Goal: Task Accomplishment & Management: Manage account settings

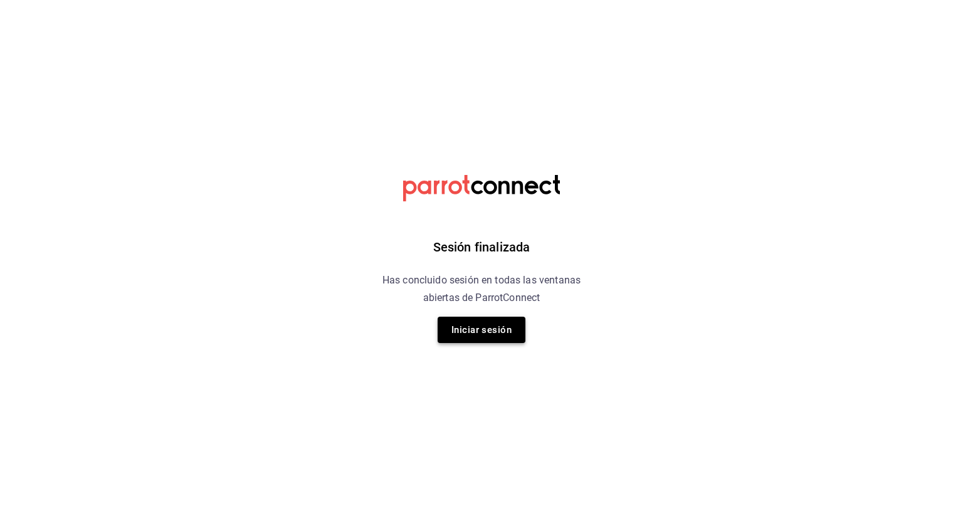
click at [475, 328] on button "Iniciar sesión" at bounding box center [482, 330] width 88 height 26
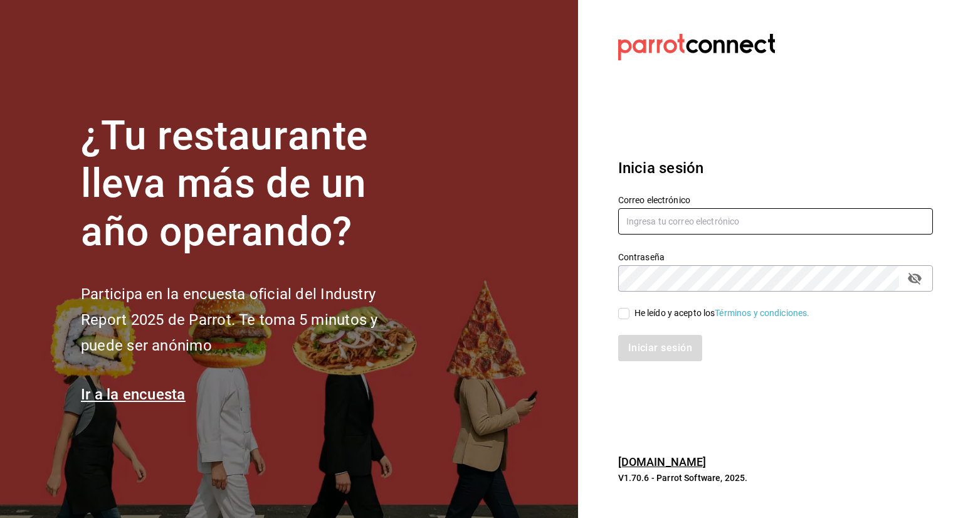
type input "[EMAIL_ADDRESS][DOMAIN_NAME]"
click at [625, 315] on input "He leído y acepto los Términos y condiciones." at bounding box center [623, 313] width 11 height 11
checkbox input "true"
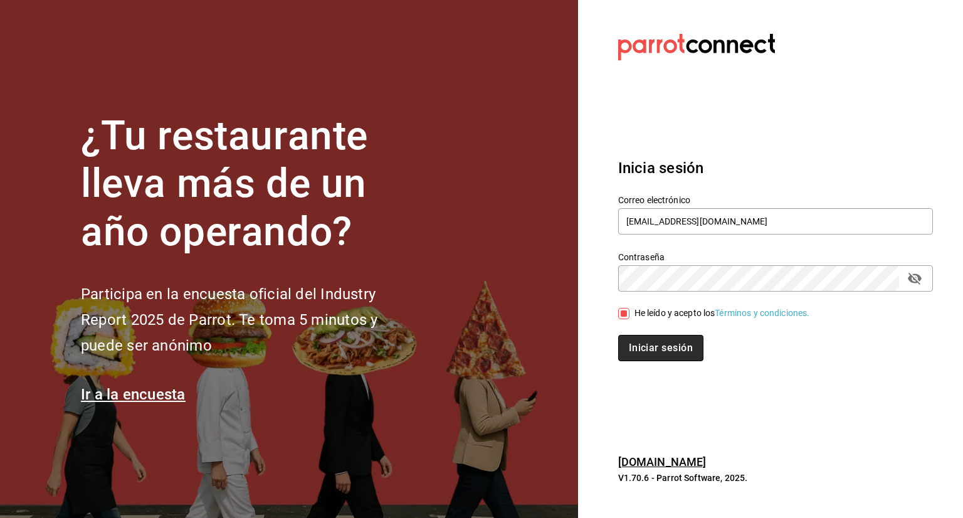
click at [672, 352] on button "Iniciar sesión" at bounding box center [660, 348] width 85 height 26
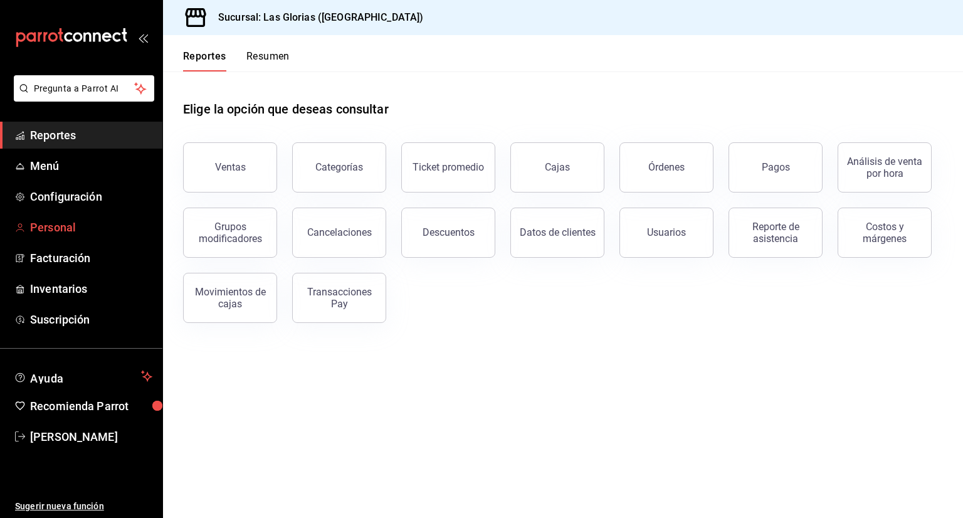
click at [55, 228] on span "Personal" at bounding box center [91, 227] width 122 height 17
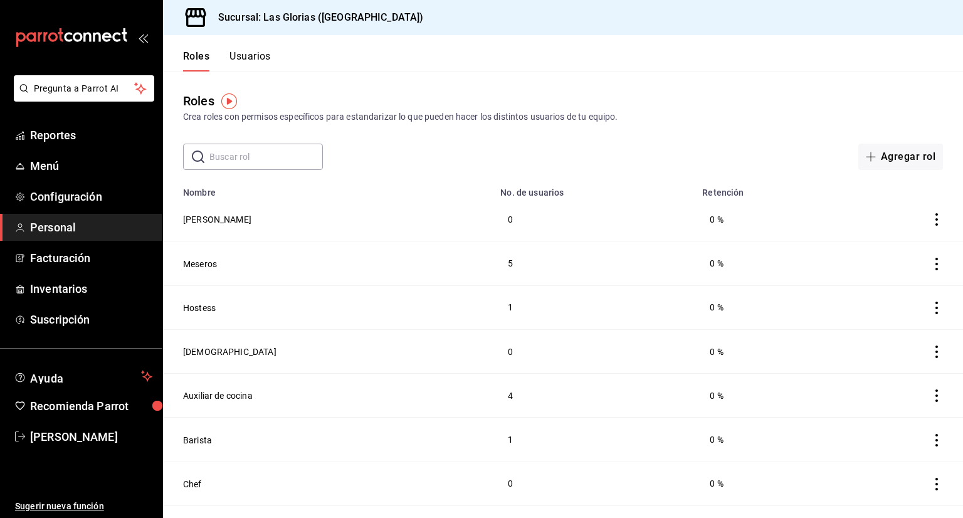
click at [258, 59] on button "Usuarios" at bounding box center [249, 60] width 41 height 21
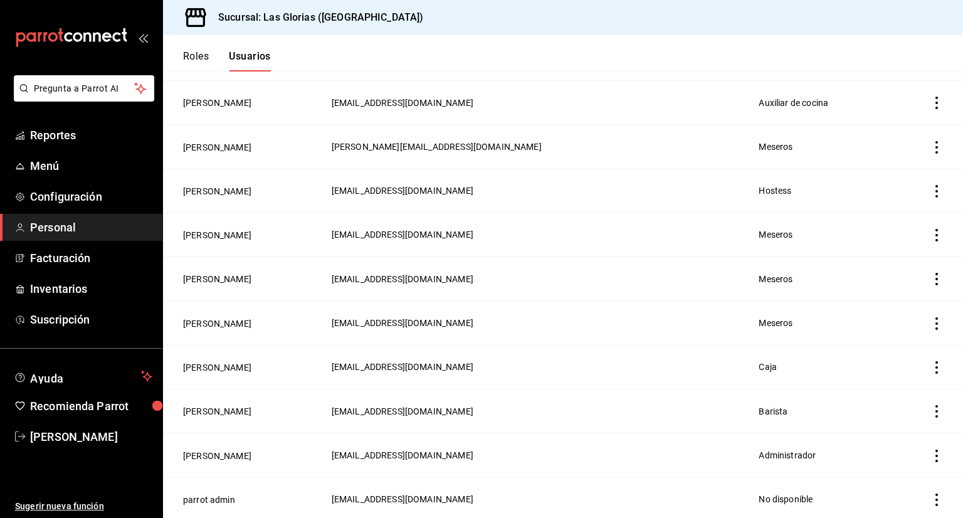
scroll to position [1003, 0]
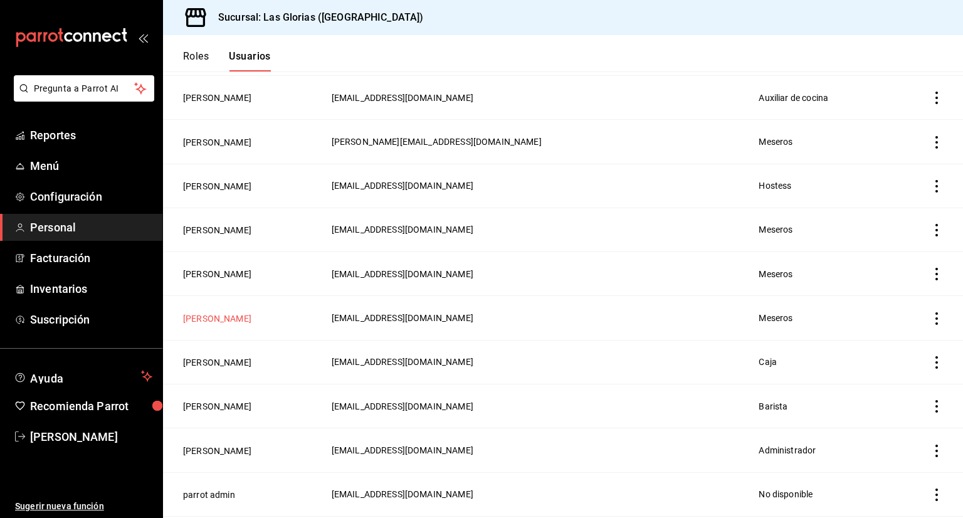
click at [219, 317] on button "[PERSON_NAME]" at bounding box center [217, 318] width 68 height 13
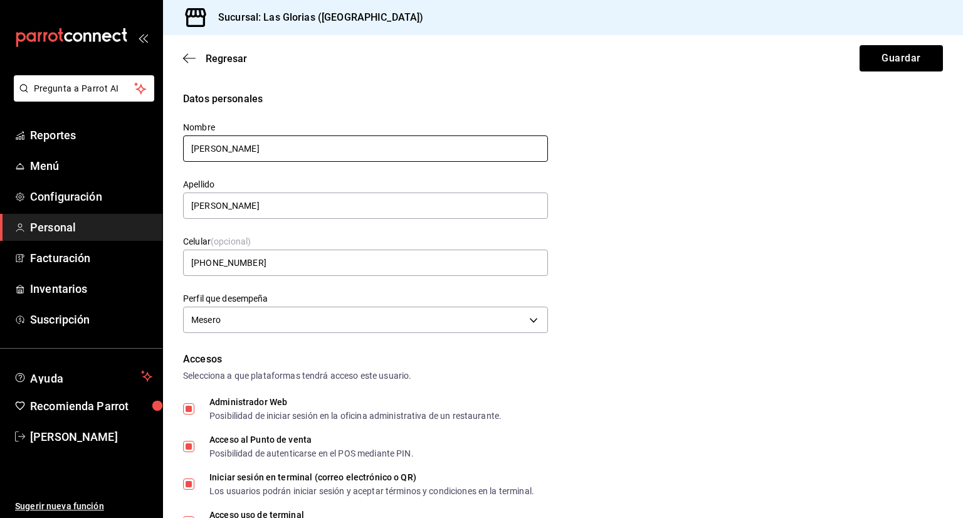
click at [326, 144] on input "[PERSON_NAME]" at bounding box center [365, 148] width 365 height 26
type input "H"
type input "[PERSON_NAME]"
click at [286, 208] on input "[PERSON_NAME]" at bounding box center [365, 205] width 365 height 26
type input "G"
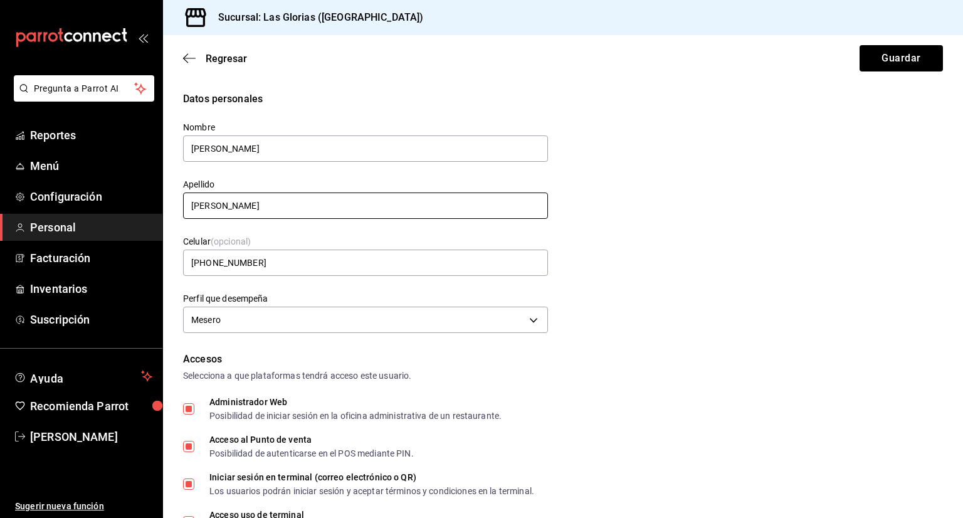
click at [300, 210] on input "[PERSON_NAME]" at bounding box center [365, 205] width 365 height 26
type input "[PERSON_NAME]"
click at [613, 206] on div "Datos personales Nombre [PERSON_NAME] Apellido [PERSON_NAME] Celular (opcional)…" at bounding box center [563, 214] width 760 height 245
click at [334, 265] on input "[PHONE_NUMBER]" at bounding box center [365, 263] width 365 height 26
type input "+52 (__) ____-____"
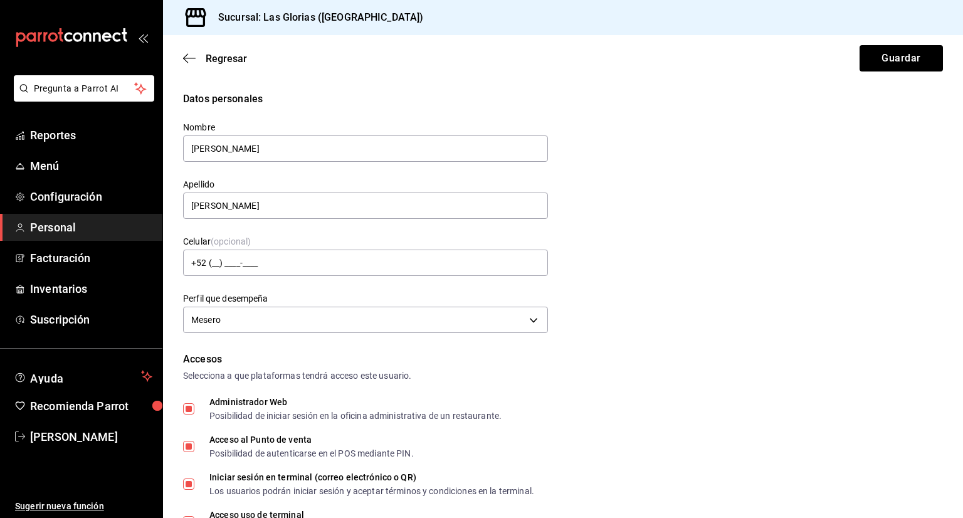
click at [609, 258] on div "Datos personales Nombre [PERSON_NAME] Apellido [PERSON_NAME] Celular (opcional)…" at bounding box center [563, 214] width 760 height 245
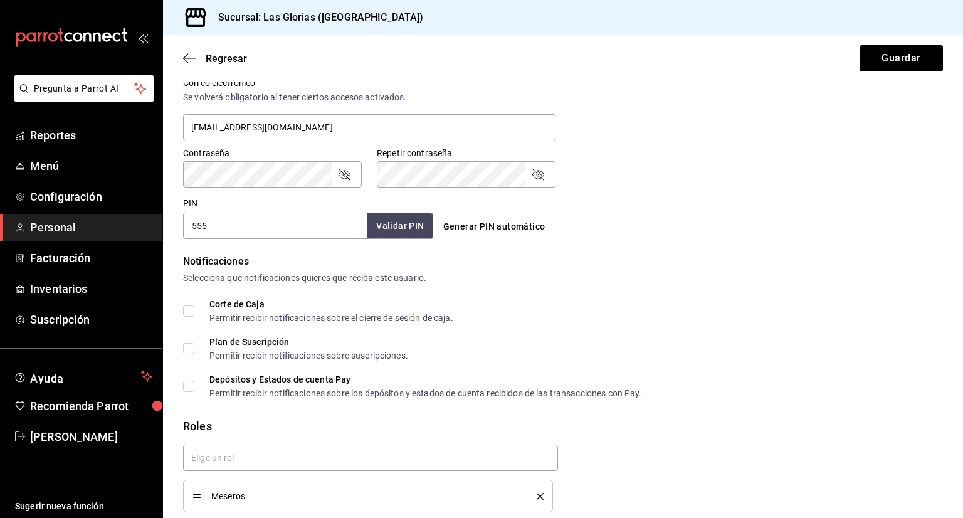
scroll to position [525, 0]
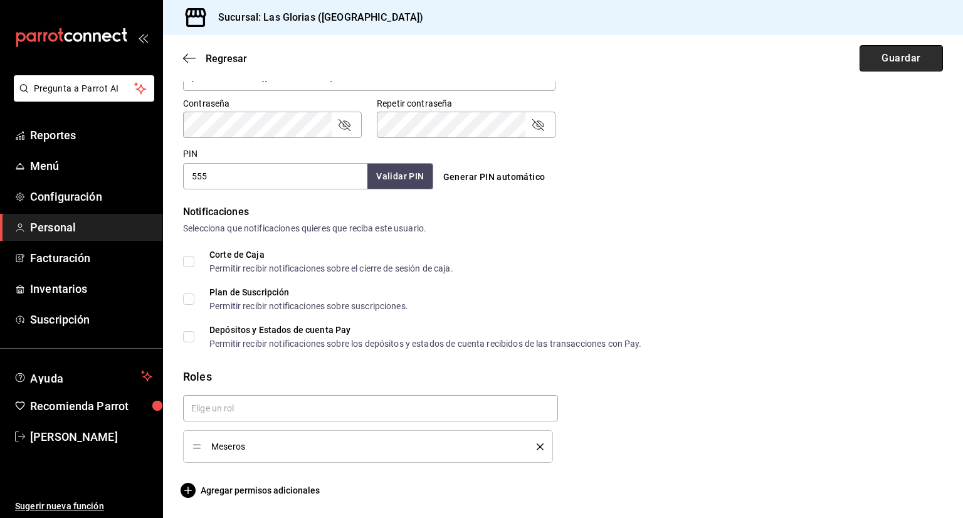
click at [906, 51] on button "Guardar" at bounding box center [900, 58] width 83 height 26
